Goal: Entertainment & Leisure: Browse casually

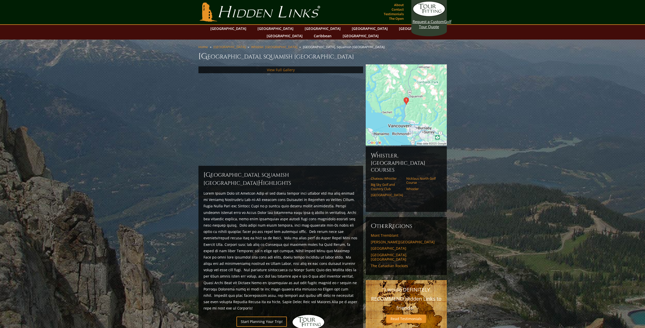
click at [281, 68] on div "Previous Next Previous Next View Full Gallery" at bounding box center [280, 114] width 165 height 101
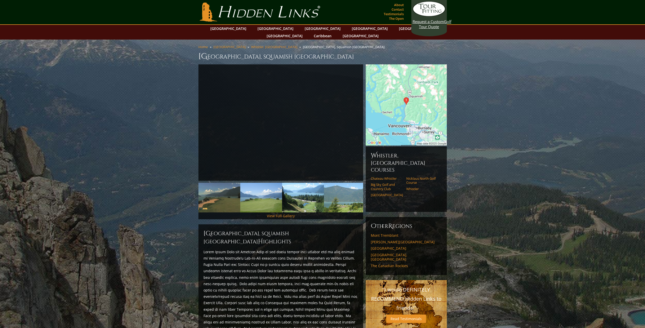
click at [287, 216] on link "View Full Gallery" at bounding box center [281, 215] width 28 height 5
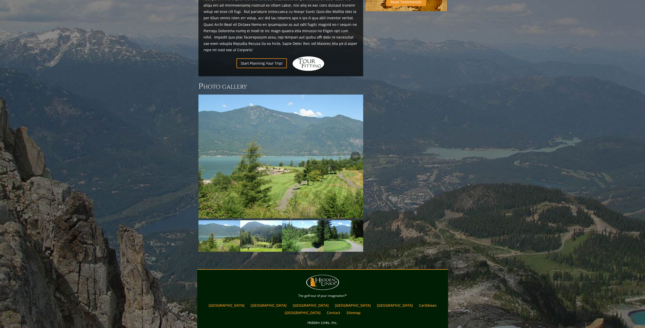
scroll to position [360, 0]
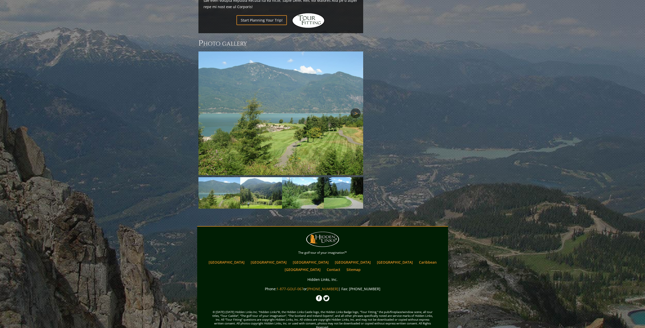
click at [358, 108] on link "Next" at bounding box center [355, 113] width 10 height 10
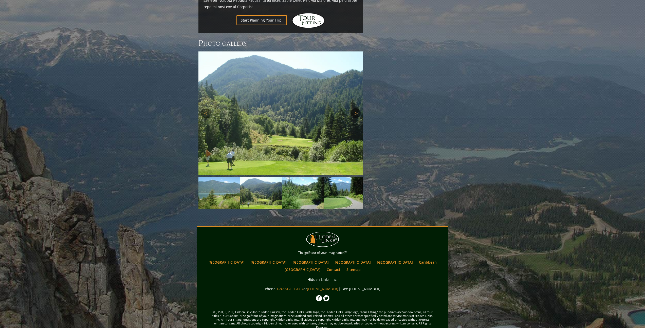
click at [358, 108] on link "Next" at bounding box center [355, 113] width 10 height 10
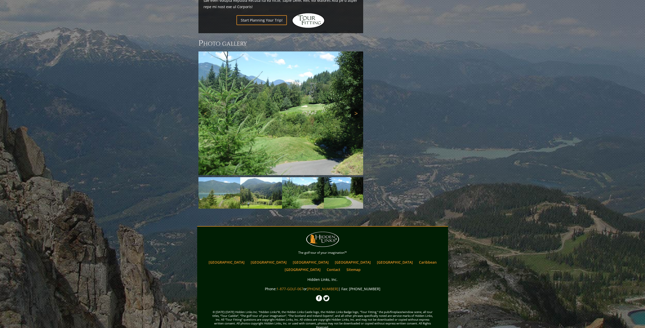
click at [358, 108] on link "Next" at bounding box center [355, 113] width 10 height 10
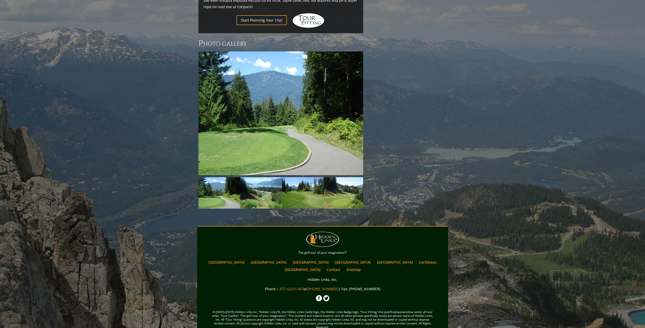
click at [358, 108] on link "Next" at bounding box center [355, 113] width 10 height 10
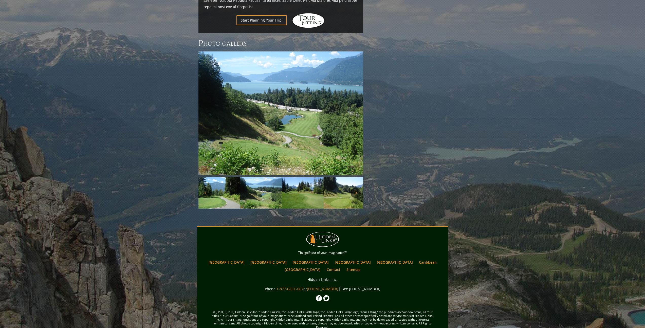
click at [355, 188] on link "Next" at bounding box center [355, 193] width 10 height 10
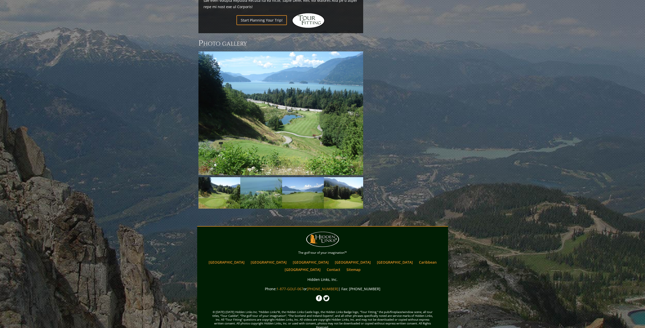
click at [270, 187] on img at bounding box center [261, 192] width 42 height 31
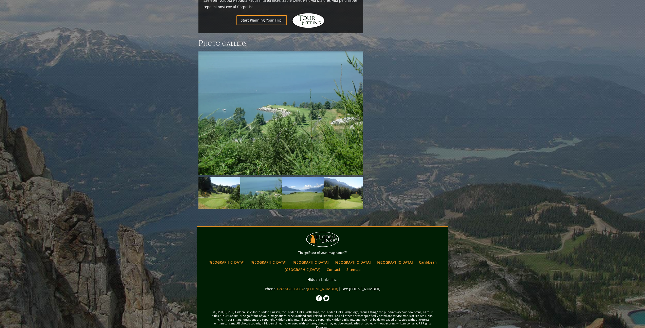
click at [300, 188] on img at bounding box center [303, 192] width 42 height 31
